Goal: Transaction & Acquisition: Purchase product/service

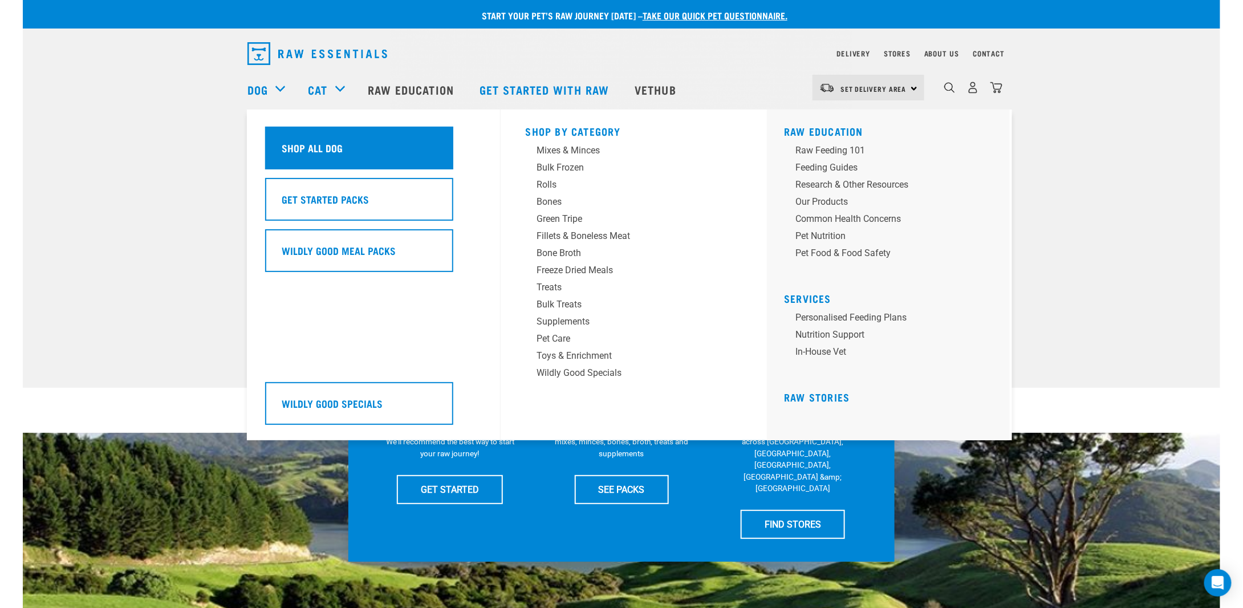
click at [285, 156] on div "Shop All Dog" at bounding box center [359, 148] width 188 height 43
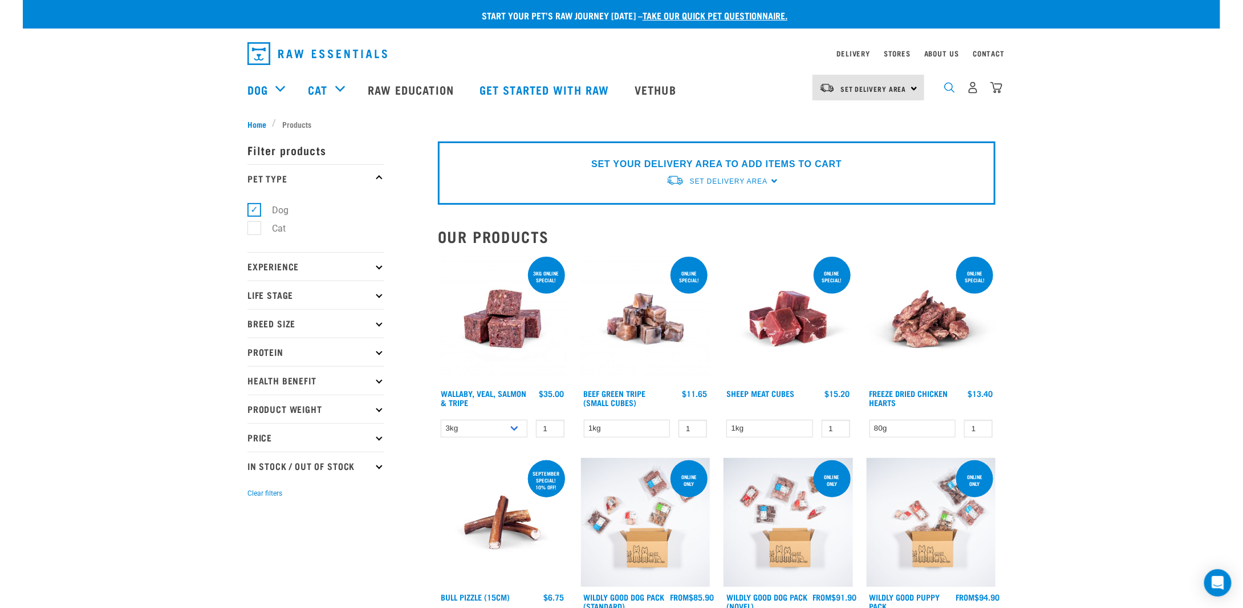
click at [947, 93] on img "dropdown navigation" at bounding box center [950, 87] width 11 height 11
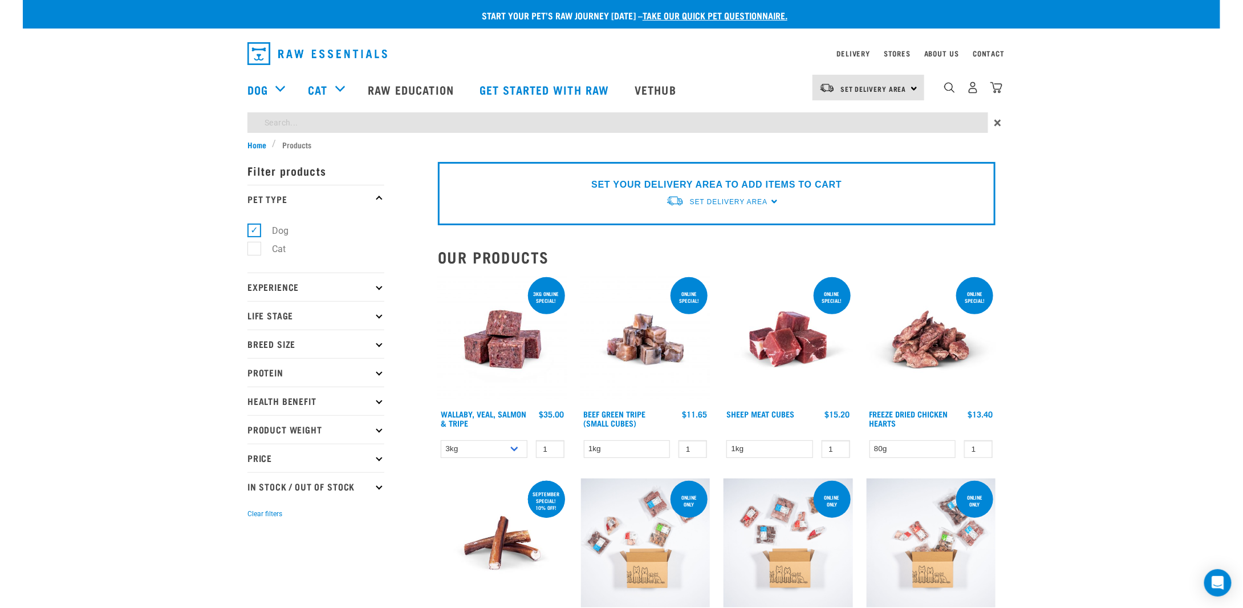
click at [575, 129] on input "search" at bounding box center [618, 122] width 741 height 21
type input "chicken"
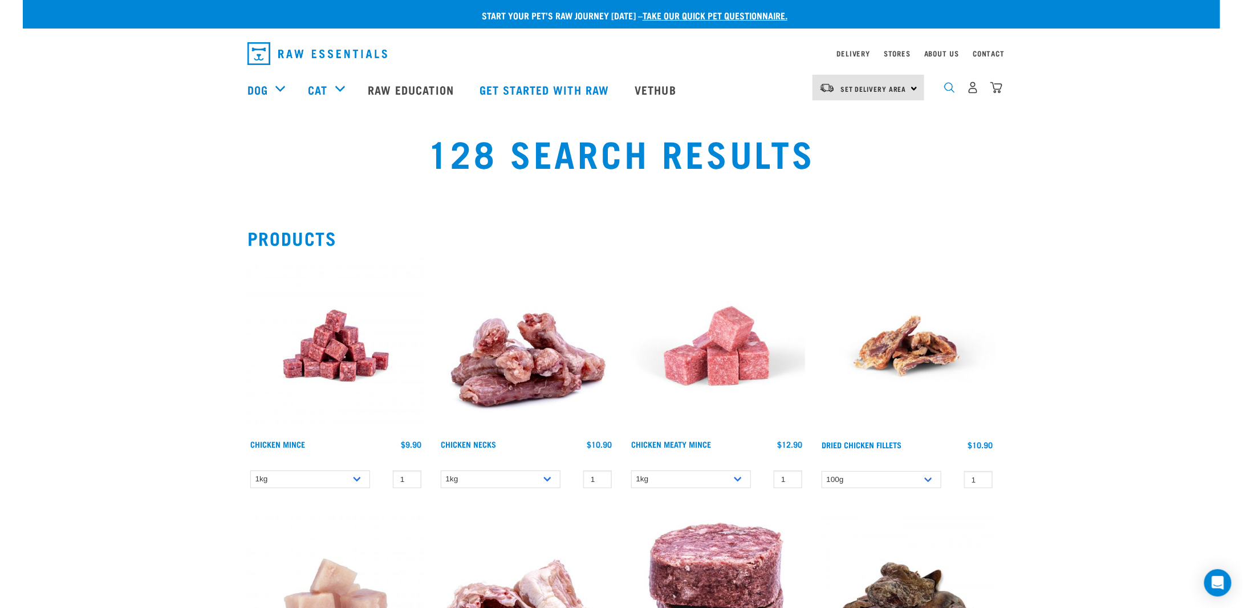
click at [954, 92] on img "dropdown navigation" at bounding box center [950, 87] width 11 height 11
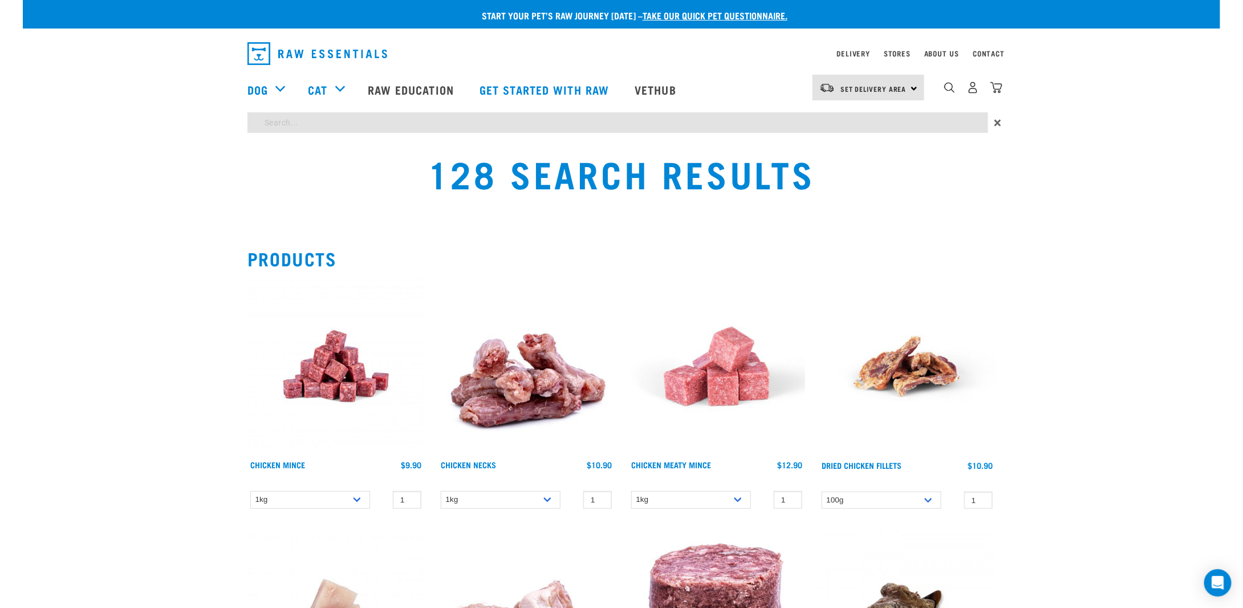
click at [755, 128] on input "search" at bounding box center [618, 122] width 741 height 21
type input "venison"
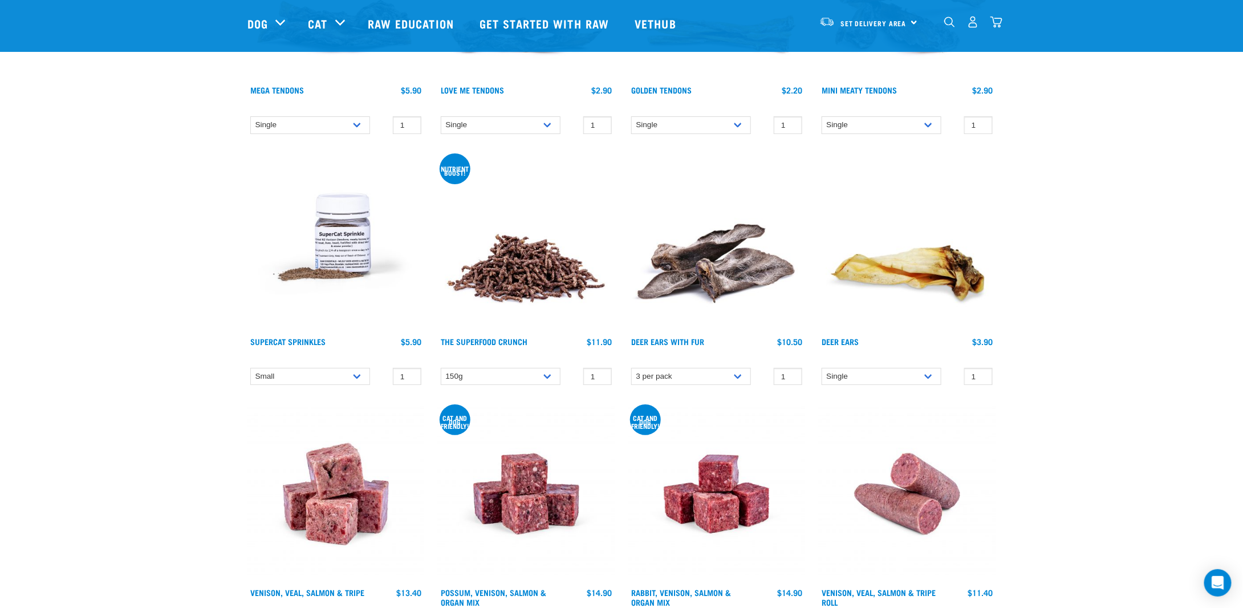
scroll to position [1996, 0]
